Goal: Navigation & Orientation: Go to known website

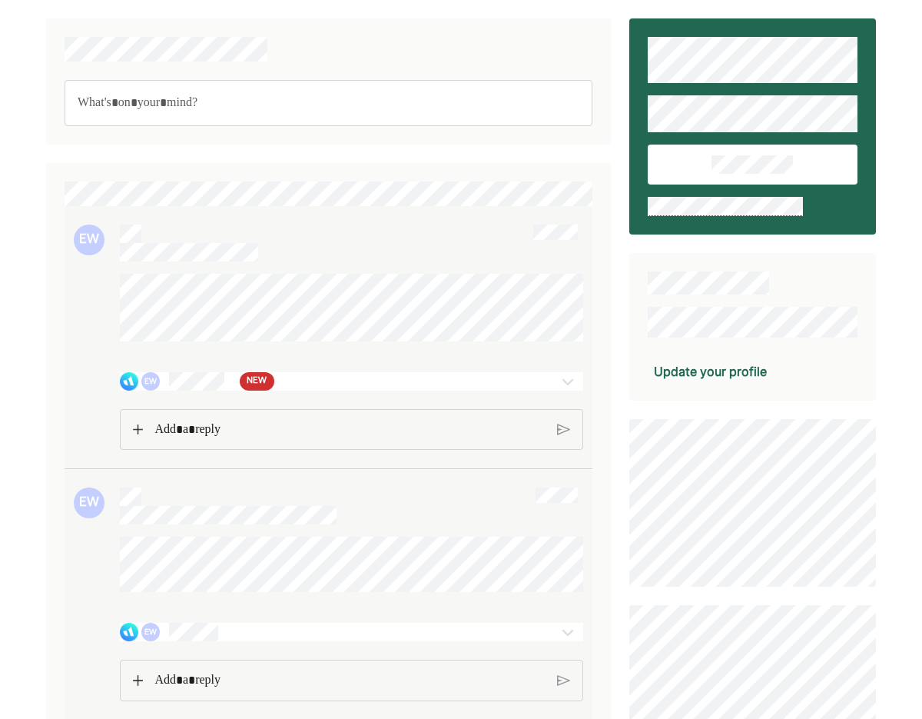
click at [576, 388] on img at bounding box center [568, 381] width 18 height 18
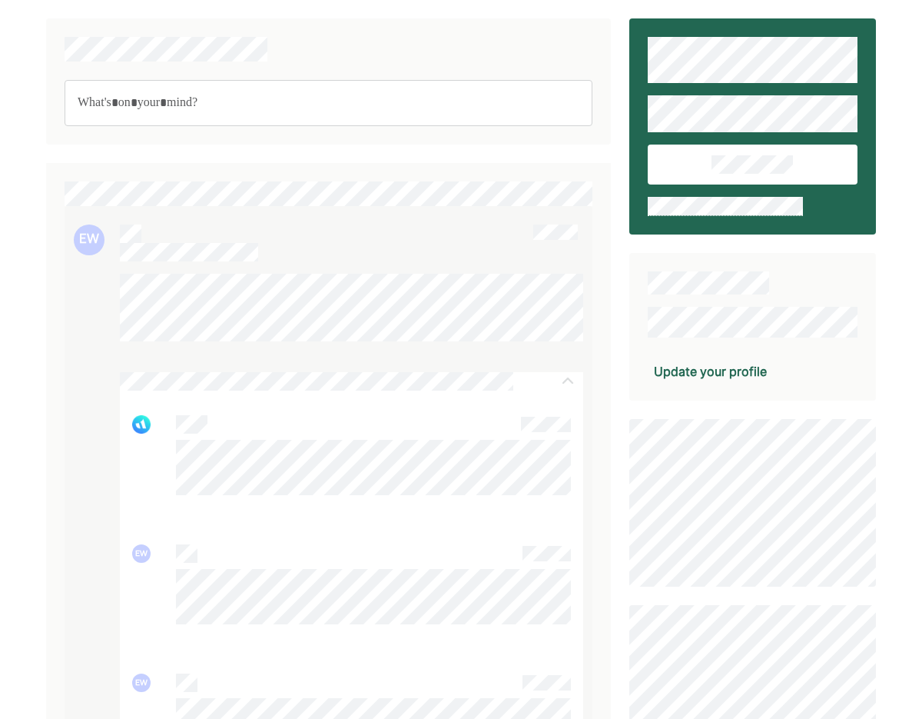
click at [570, 389] on img at bounding box center [568, 381] width 18 height 18
